Goal: Information Seeking & Learning: Compare options

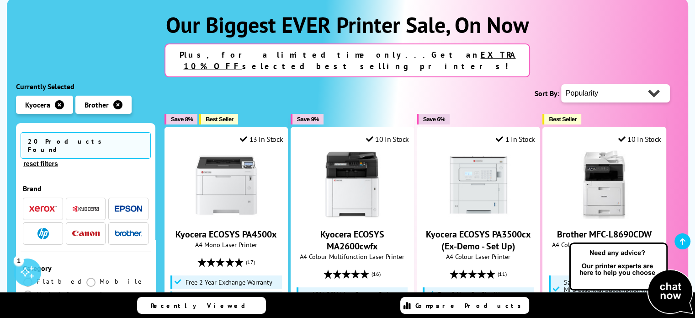
scroll to position [183, 0]
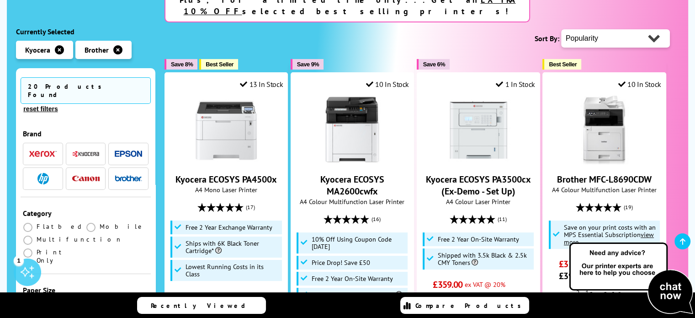
click at [61, 45] on icon "button" at bounding box center [59, 49] width 9 height 9
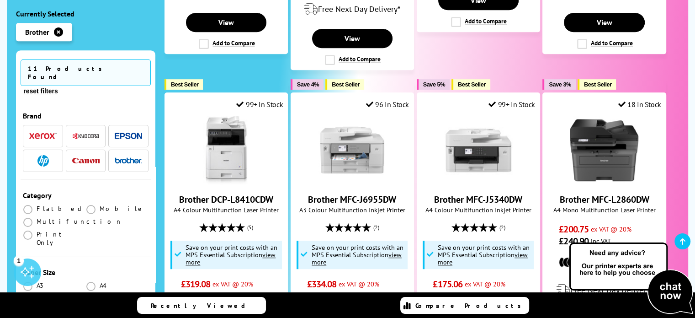
scroll to position [549, 0]
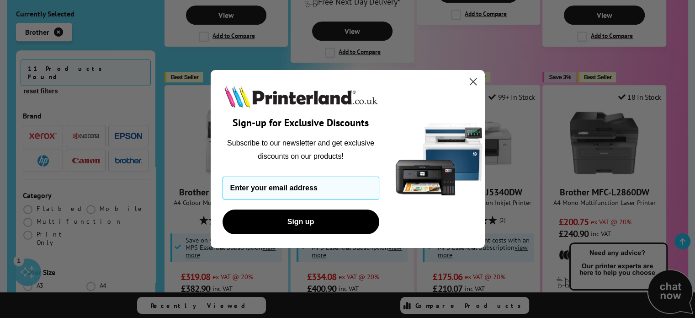
click at [476, 78] on circle "Close dialog" at bounding box center [472, 81] width 15 height 15
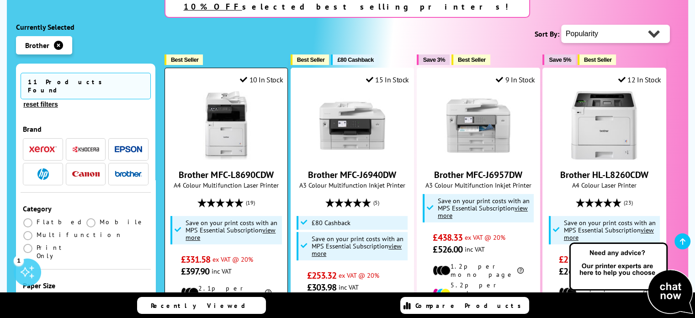
scroll to position [183, 0]
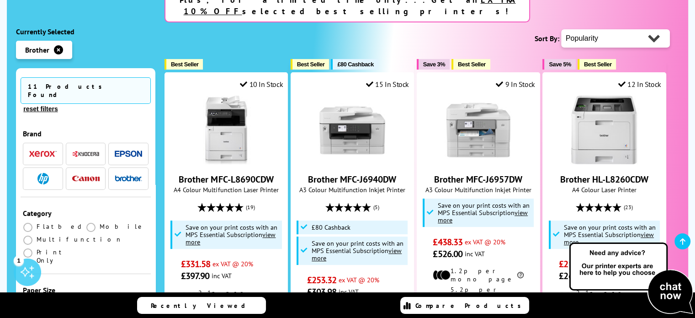
click at [55, 45] on icon "button" at bounding box center [58, 49] width 9 height 9
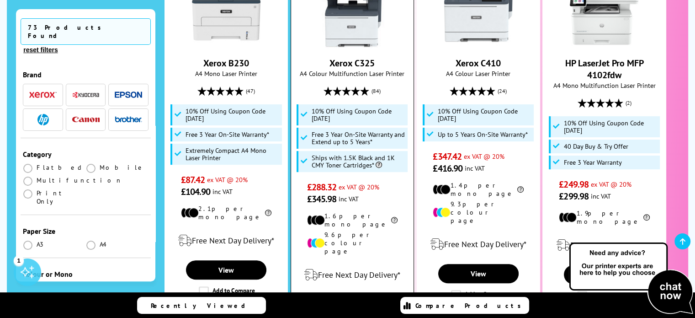
scroll to position [320, 0]
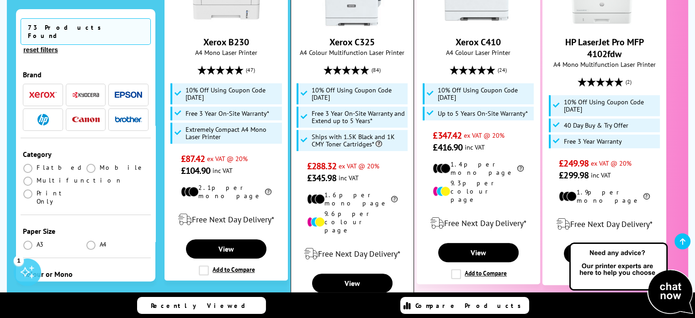
click at [327, 299] on label "Add to Compare" at bounding box center [353, 304] width 56 height 10
click at [0, 0] on input "Add to Compare" at bounding box center [0, 0] width 0 height 0
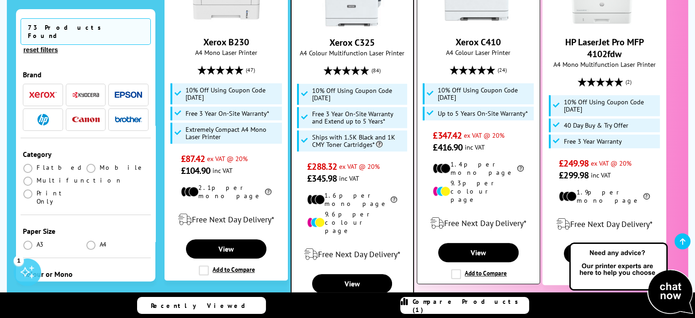
click at [457, 269] on label "Add to Compare" at bounding box center [479, 274] width 56 height 10
click at [0, 0] on input "Add to Compare" at bounding box center [0, 0] width 0 height 0
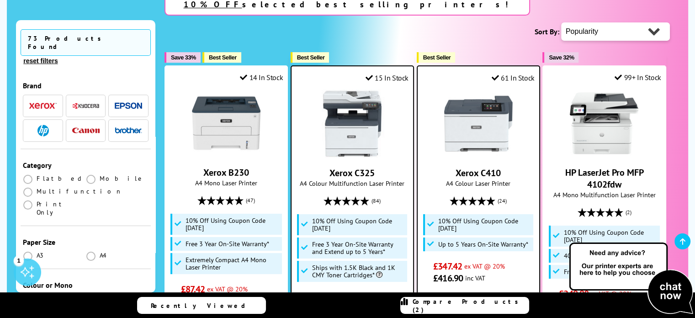
scroll to position [183, 0]
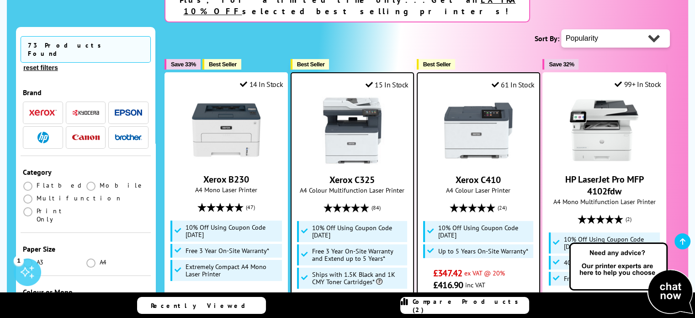
click at [475, 118] on img at bounding box center [478, 130] width 69 height 69
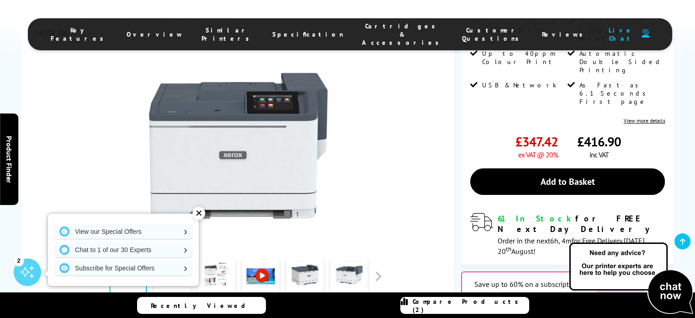
scroll to position [274, 0]
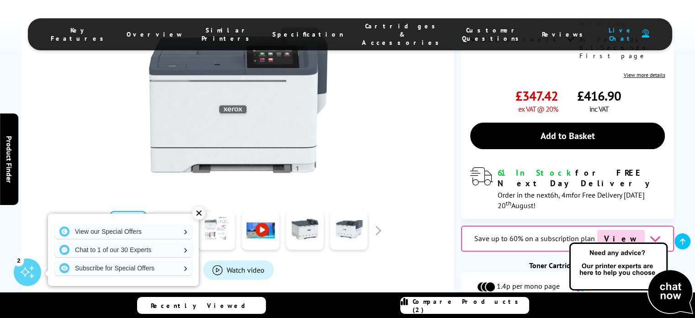
click at [212, 211] on link at bounding box center [216, 230] width 37 height 39
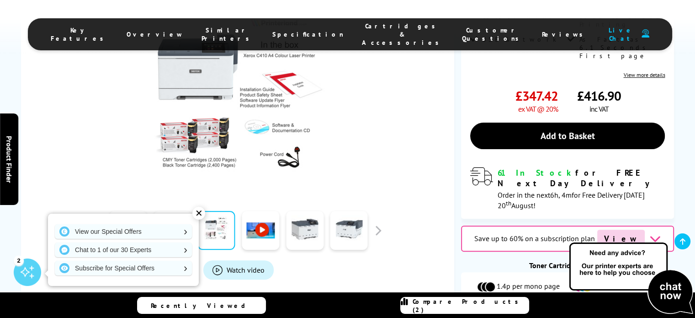
click at [176, 211] on link at bounding box center [172, 230] width 37 height 39
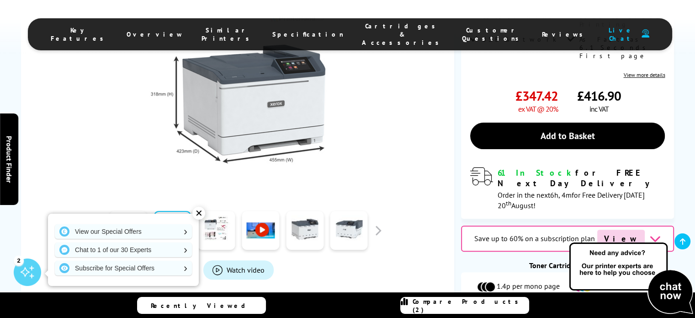
click at [107, 207] on div at bounding box center [128, 230] width 44 height 46
click at [117, 211] on link at bounding box center [127, 230] width 37 height 39
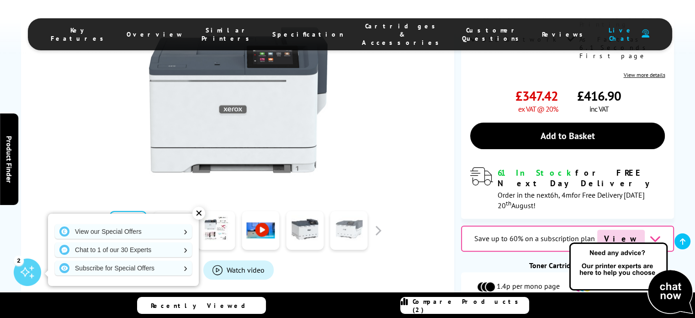
click at [338, 211] on link at bounding box center [349, 230] width 37 height 39
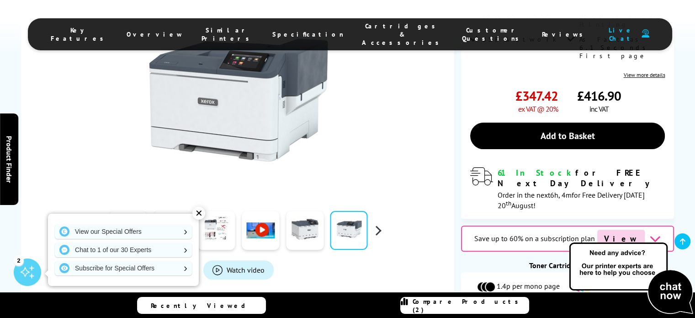
click at [376, 223] on button "button" at bounding box center [378, 230] width 14 height 14
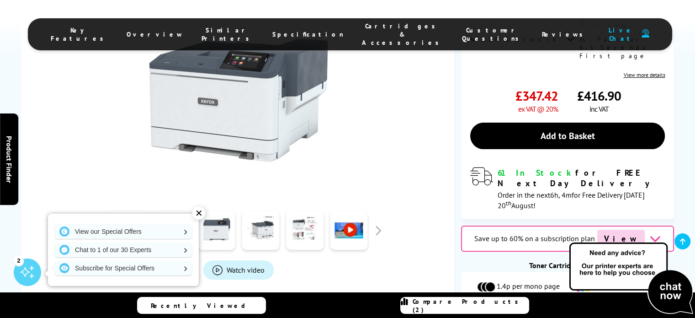
click at [135, 211] on link at bounding box center [127, 230] width 37 height 39
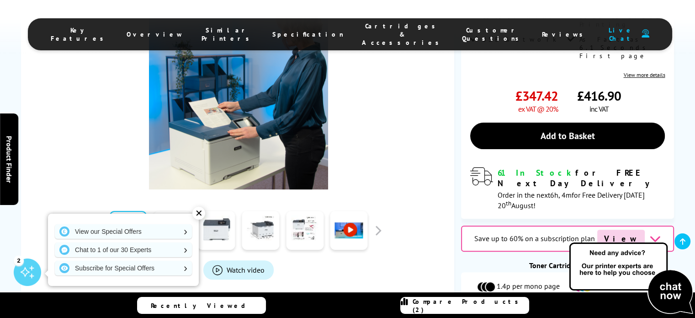
click at [163, 211] on link at bounding box center [172, 230] width 37 height 39
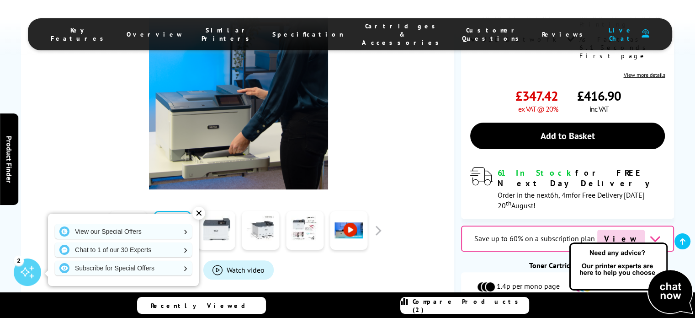
click at [353, 211] on link at bounding box center [349, 230] width 37 height 39
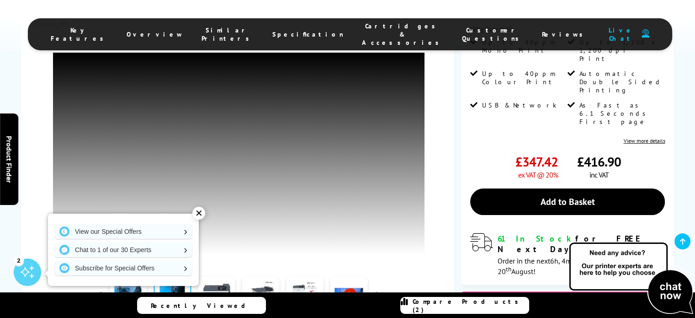
scroll to position [183, 0]
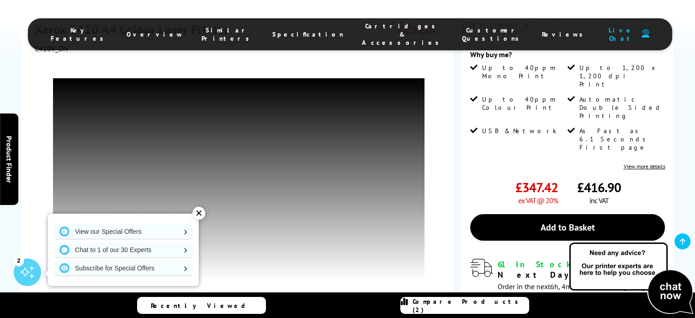
click at [198, 211] on div "✕" at bounding box center [198, 213] width 13 height 13
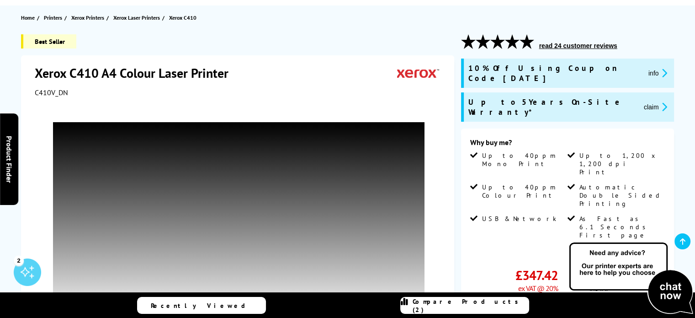
scroll to position [91, 0]
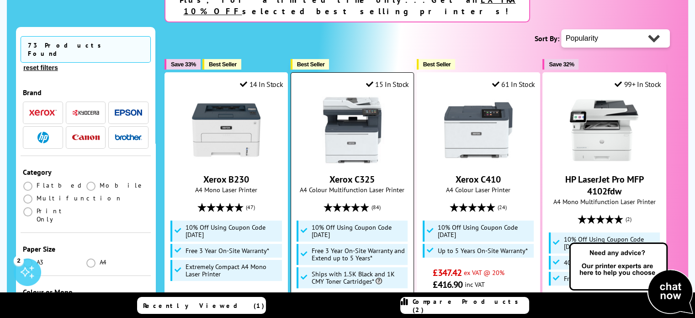
click at [353, 173] on link "Xerox C325" at bounding box center [352, 179] width 45 height 12
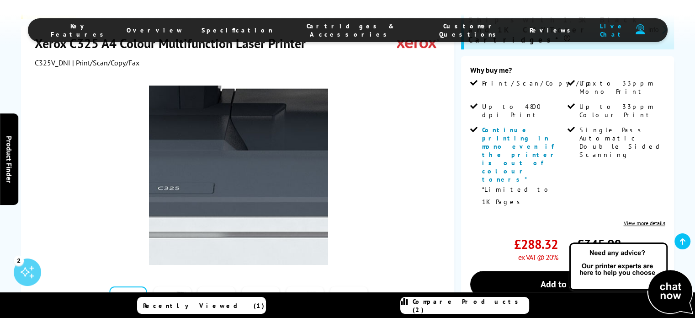
scroll to position [229, 0]
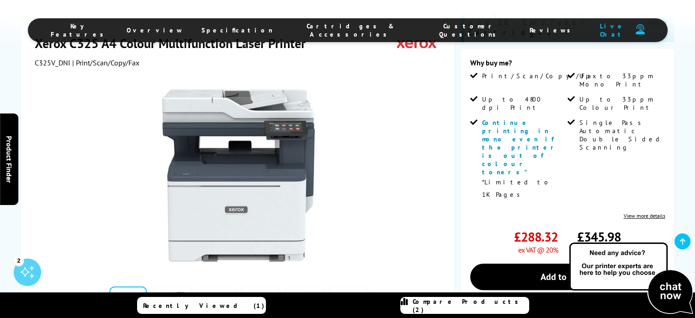
click at [263, 287] on link at bounding box center [260, 306] width 37 height 39
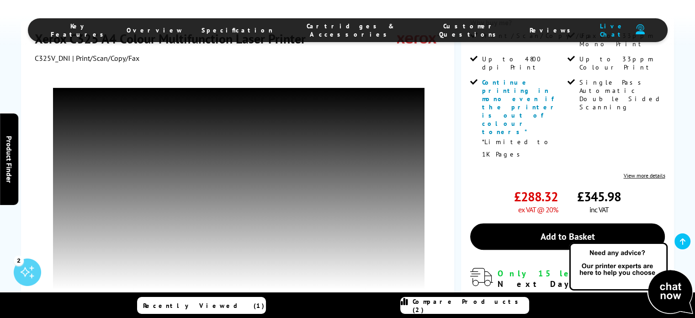
scroll to position [274, 0]
